Goal: Information Seeking & Learning: Learn about a topic

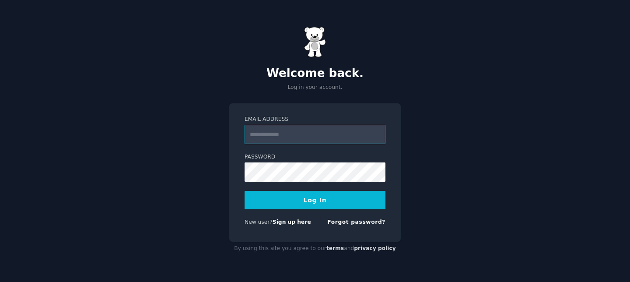
click at [314, 137] on input "Email Address" at bounding box center [315, 134] width 141 height 19
type input "**********"
click at [312, 193] on button "Log In" at bounding box center [315, 200] width 141 height 18
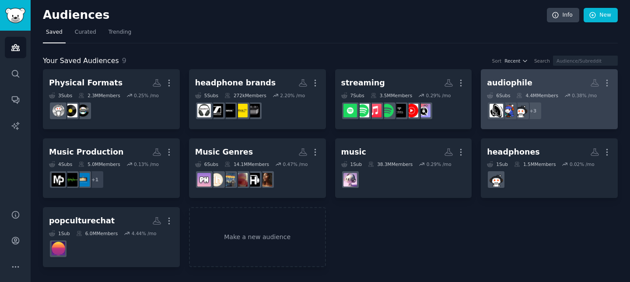
click at [508, 81] on div "audiophile" at bounding box center [510, 82] width 46 height 11
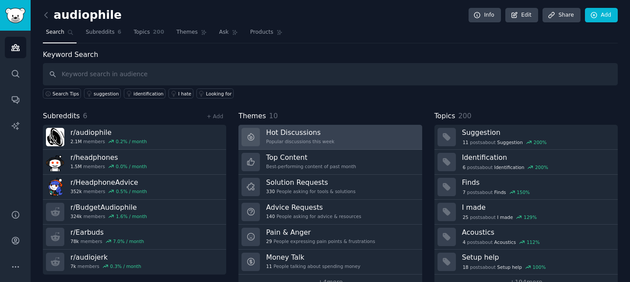
click at [320, 126] on link "Hot Discussions Popular discussions this week" at bounding box center [329, 137] width 183 height 25
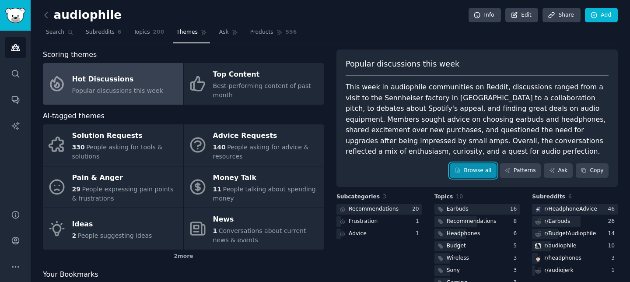
click at [463, 168] on link "Browse all" at bounding box center [473, 170] width 47 height 15
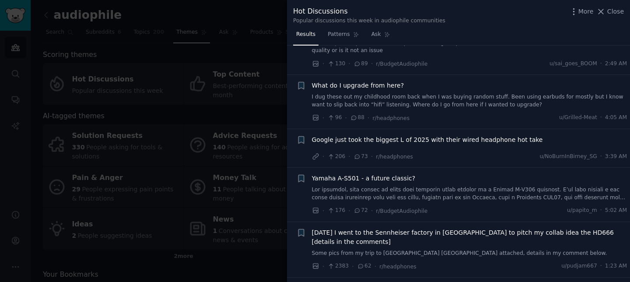
scroll to position [95, 0]
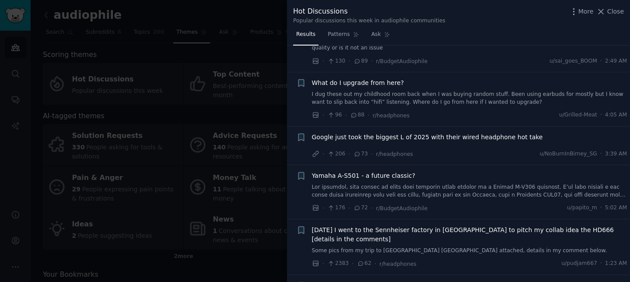
click at [438, 137] on span "Google just took the biggest L of 2025 with their wired headphone hot take" at bounding box center [427, 137] width 231 height 9
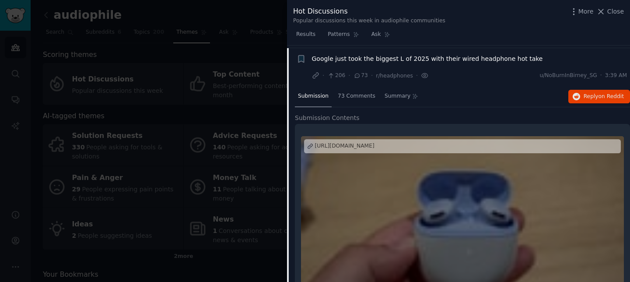
scroll to position [176, 0]
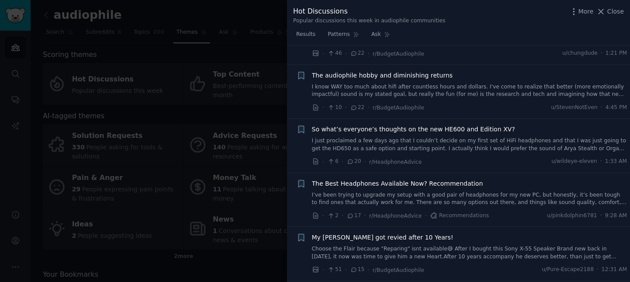
click at [436, 83] on link "I know WAY too much about hifi after countless hours and dollars. I've come to …" at bounding box center [469, 90] width 315 height 15
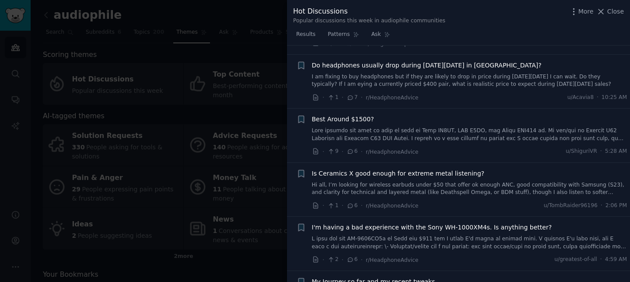
scroll to position [1850, 0]
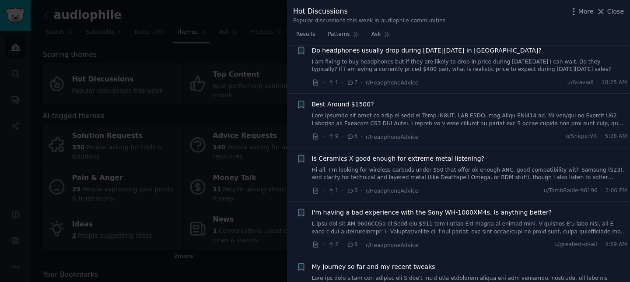
click at [182, 140] on div at bounding box center [315, 141] width 630 height 282
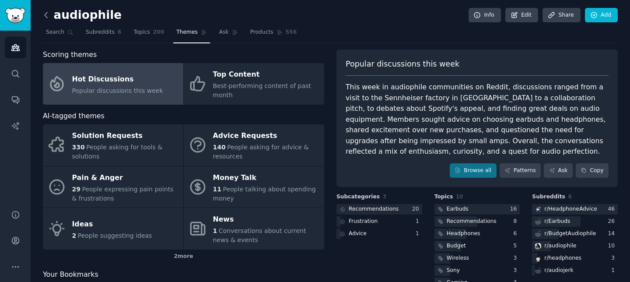
click at [47, 17] on icon at bounding box center [46, 15] width 9 height 9
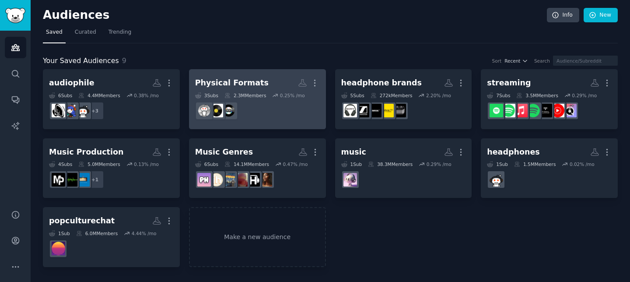
click at [257, 81] on h2 "Physical Formats More" at bounding box center [257, 82] width 125 height 15
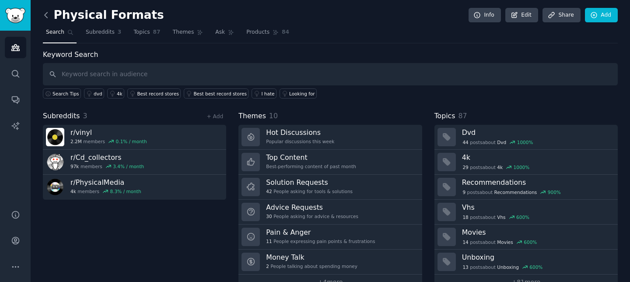
click at [48, 14] on icon at bounding box center [46, 15] width 9 height 9
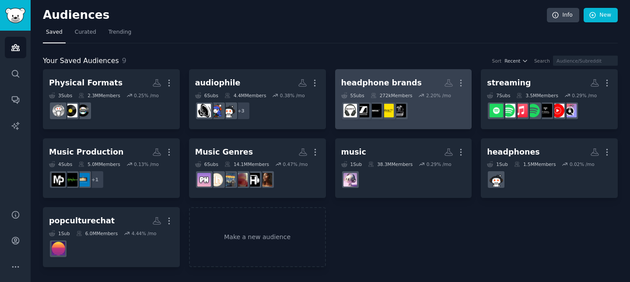
click at [408, 89] on h2 "headphone brands More" at bounding box center [403, 82] width 125 height 15
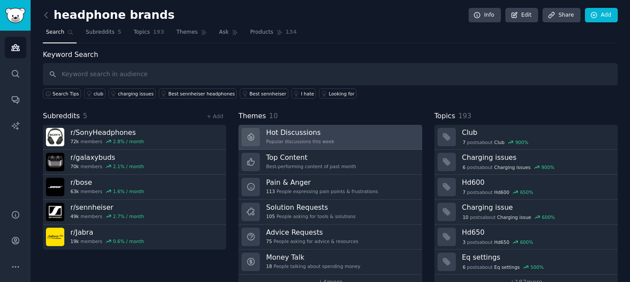
click at [292, 130] on h3 "Hot Discussions" at bounding box center [300, 132] width 68 height 9
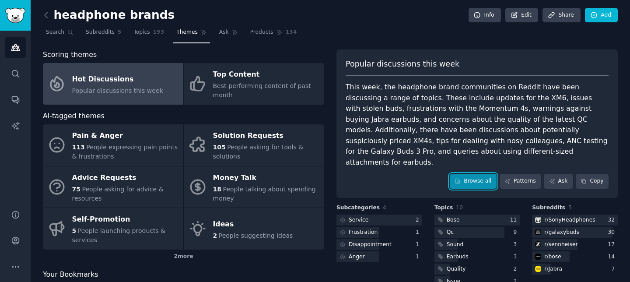
click at [479, 174] on link "Browse all" at bounding box center [473, 181] width 47 height 15
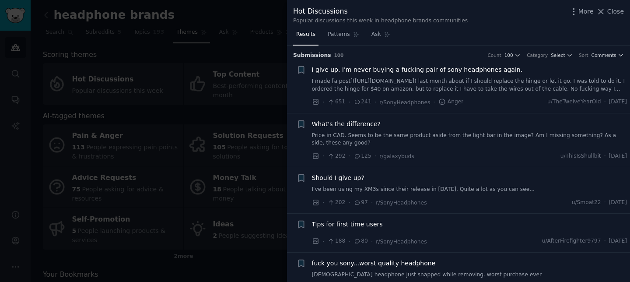
click at [426, 66] on span "I give up. I'm never buying a fucking pair of sony headphones again." at bounding box center [417, 69] width 211 height 9
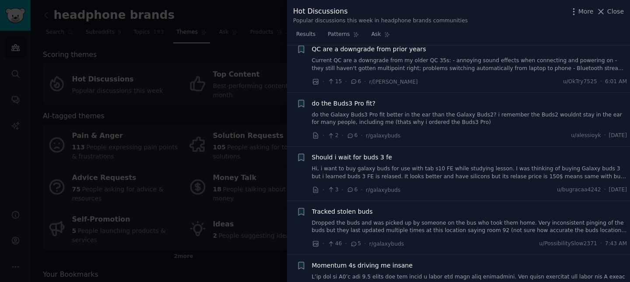
scroll to position [1702, 0]
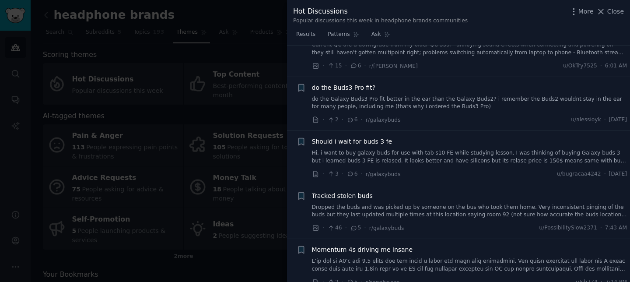
click at [174, 96] on div at bounding box center [315, 141] width 630 height 282
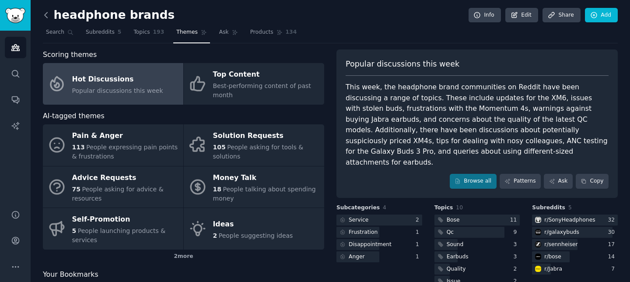
click at [47, 13] on icon at bounding box center [46, 15] width 9 height 9
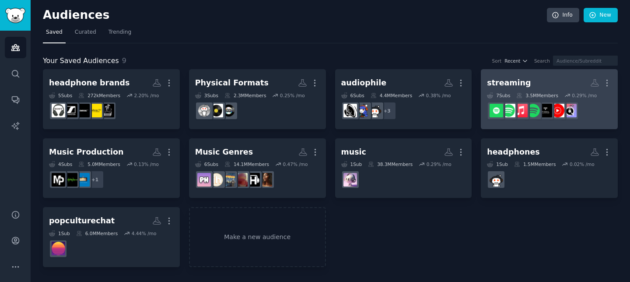
click at [512, 78] on div "streaming" at bounding box center [509, 82] width 44 height 11
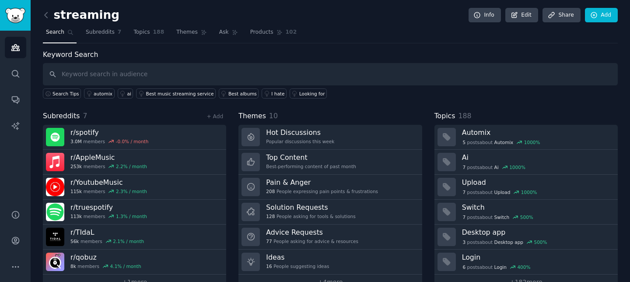
click at [44, 10] on link at bounding box center [48, 15] width 11 height 14
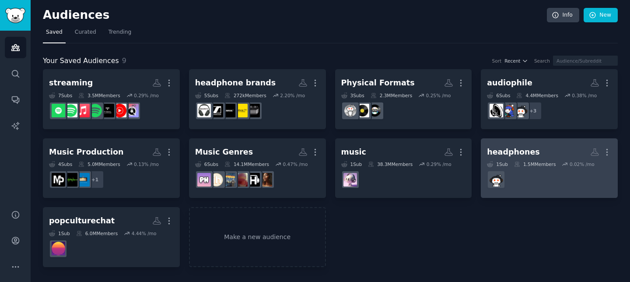
click at [505, 148] on div "headphones" at bounding box center [513, 152] width 53 height 11
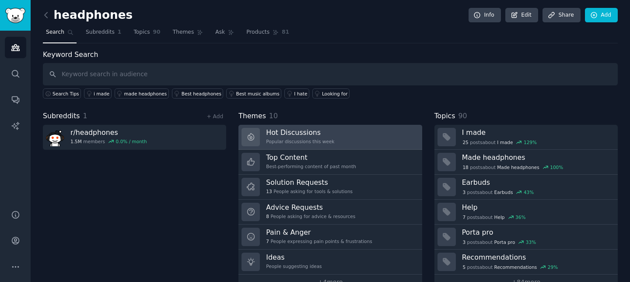
click at [293, 140] on div "Popular discussions this week" at bounding box center [300, 141] width 68 height 6
